Goal: Transaction & Acquisition: Obtain resource

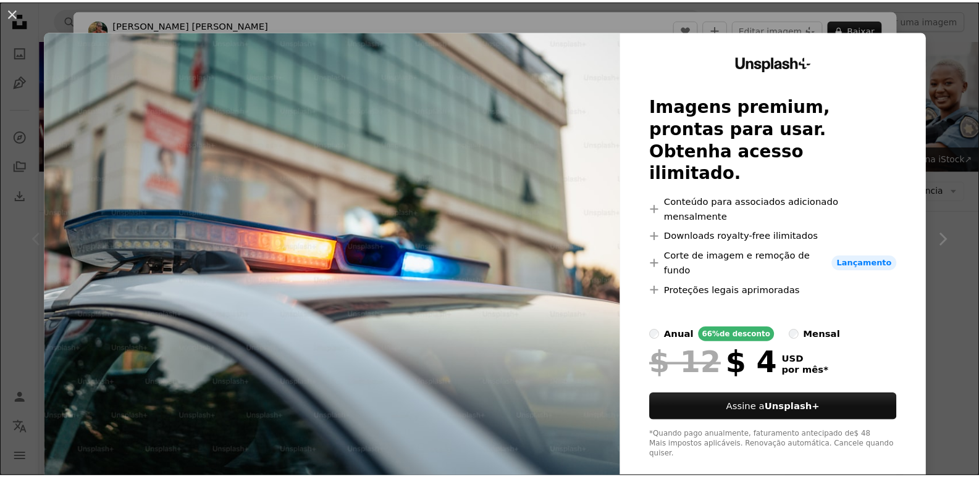
scroll to position [185, 0]
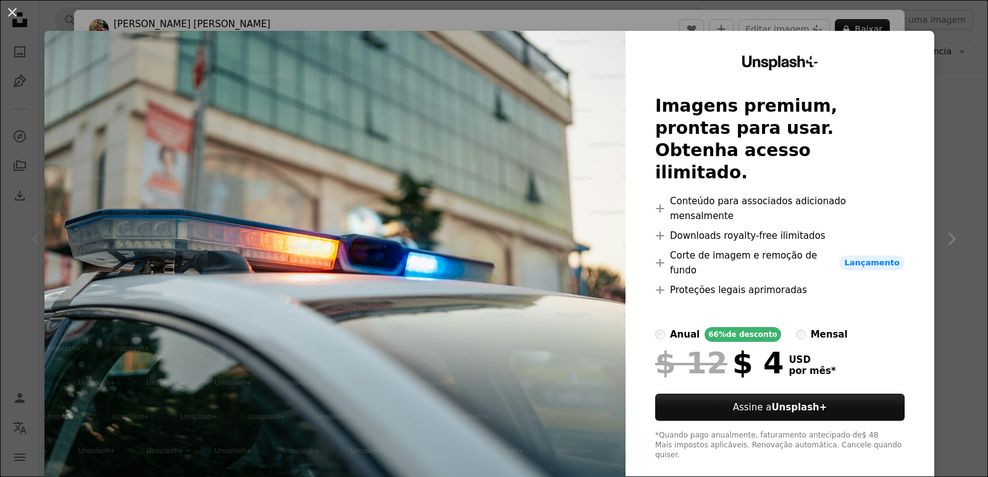
click at [954, 190] on div "An X shape Unsplash+ Imagens premium, prontas para usar. Obtenha acesso ilimita…" at bounding box center [494, 238] width 988 height 477
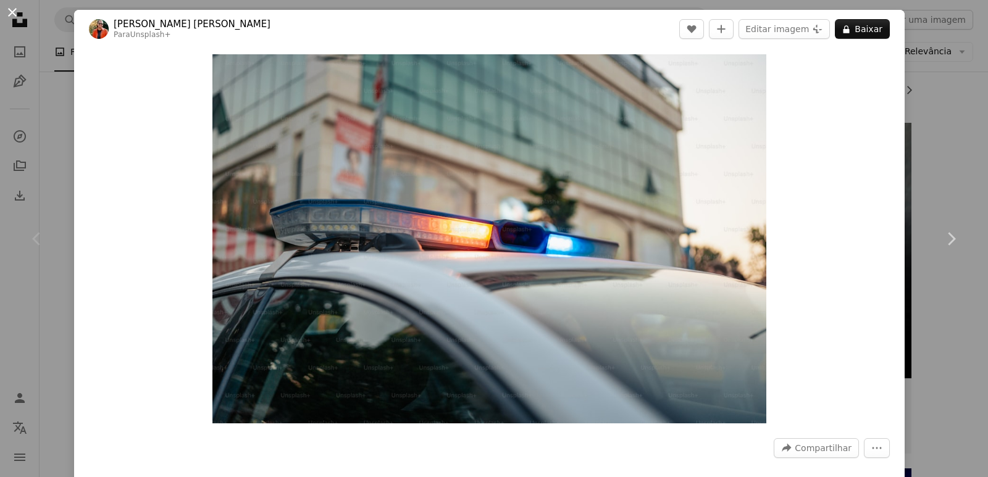
click at [12, 19] on button "An X shape" at bounding box center [12, 12] width 15 height 15
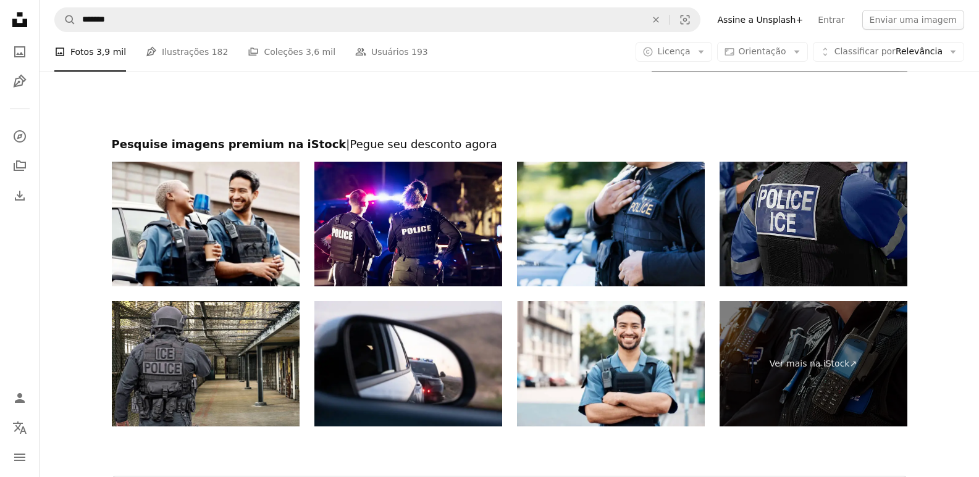
scroll to position [2223, 0]
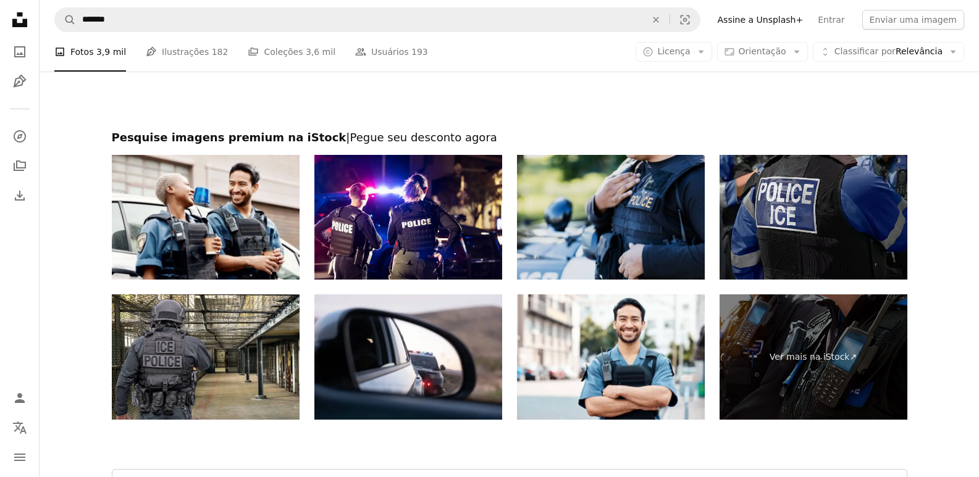
click at [613, 205] on img at bounding box center [611, 217] width 188 height 125
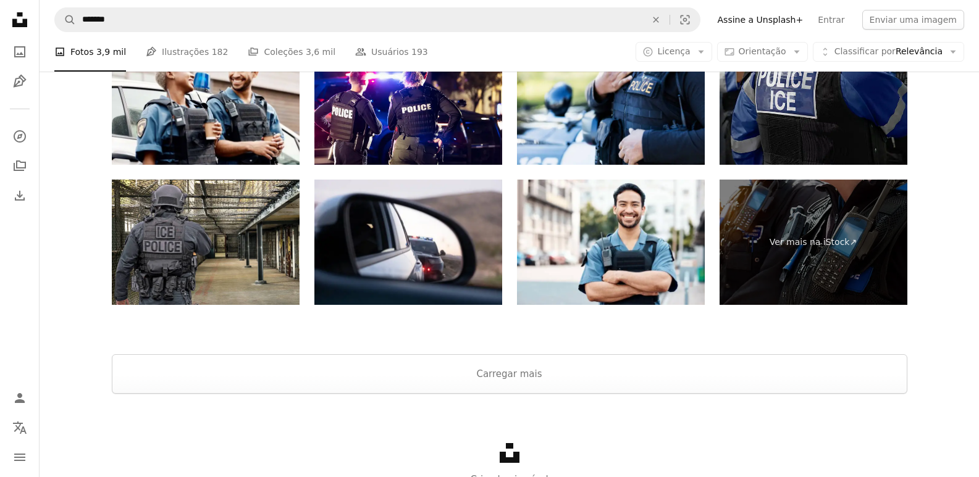
scroll to position [2335, 0]
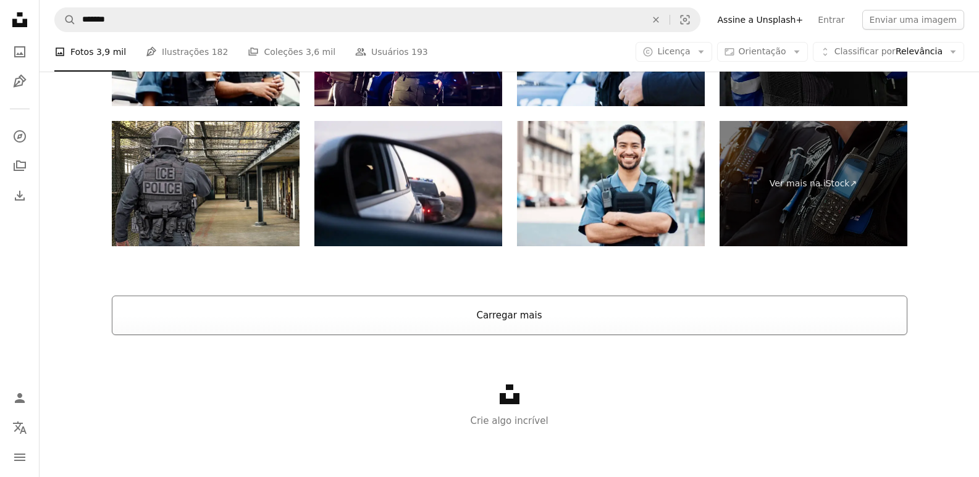
click at [535, 300] on button "Carregar mais" at bounding box center [509, 316] width 795 height 40
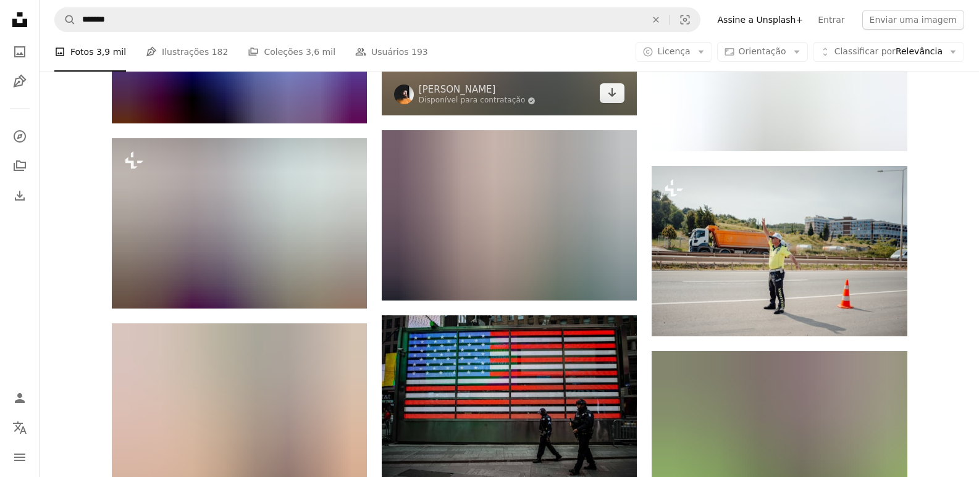
scroll to position [8077, 0]
